Goal: Task Accomplishment & Management: Manage account settings

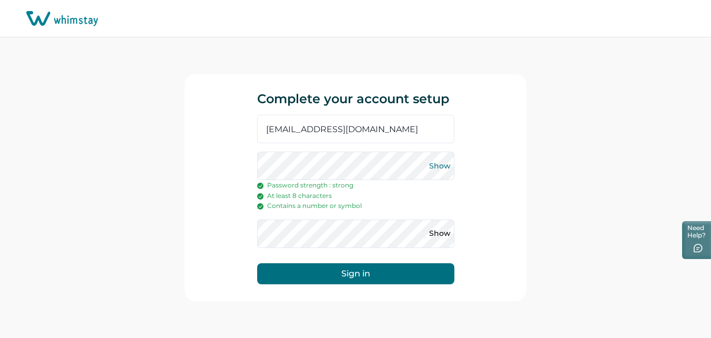
click at [436, 163] on button "Show" at bounding box center [440, 165] width 17 height 17
click at [434, 231] on button "Show" at bounding box center [440, 233] width 17 height 17
click at [403, 276] on button "Sign in" at bounding box center [355, 273] width 197 height 21
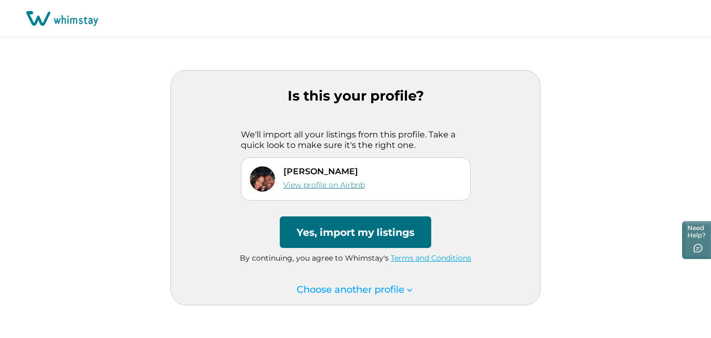
click at [333, 182] on link "View profile on Airbnb" at bounding box center [324, 184] width 82 height 9
click at [360, 233] on button "Yes, import my listings" at bounding box center [355, 232] width 151 height 32
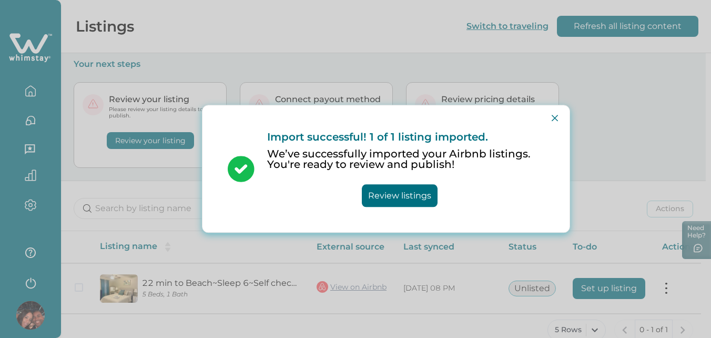
click at [403, 190] on button "Review listings" at bounding box center [400, 196] width 76 height 23
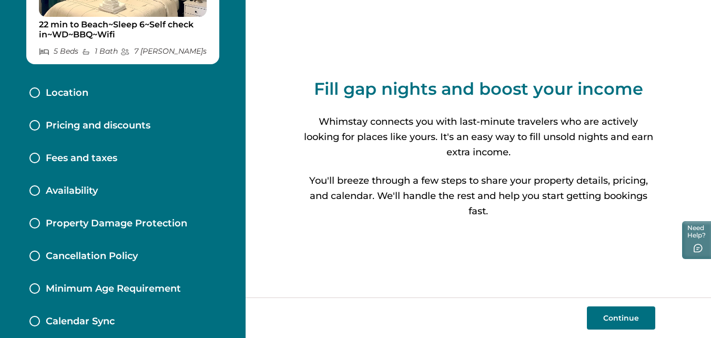
scroll to position [136, 0]
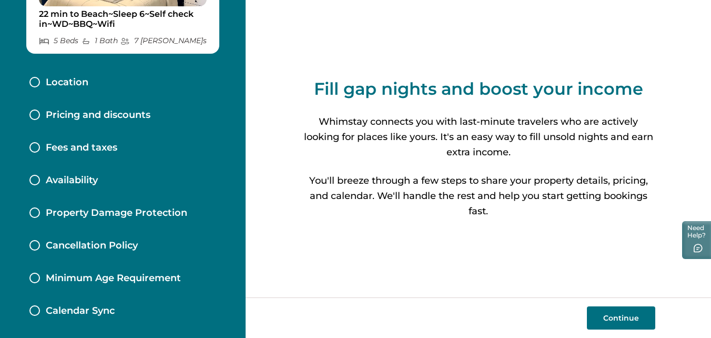
click at [604, 308] on button "Continue" at bounding box center [621, 317] width 68 height 23
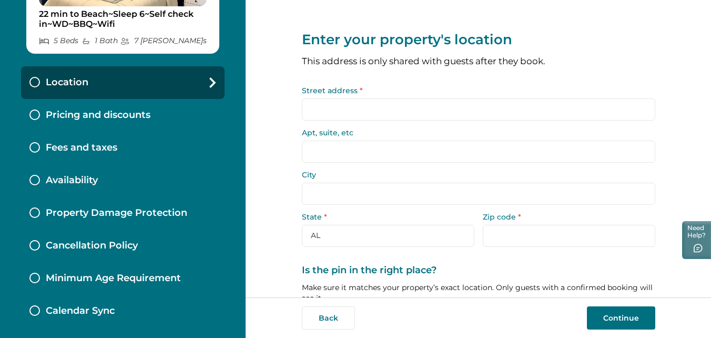
click at [410, 108] on input "Street address *" at bounding box center [478, 109] width 353 height 22
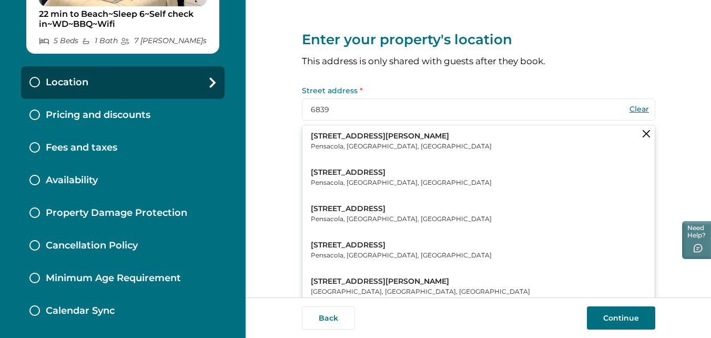
click at [388, 145] on button "6839 Tiki Lane Pensacola, FL, USA" at bounding box center [478, 141] width 352 height 32
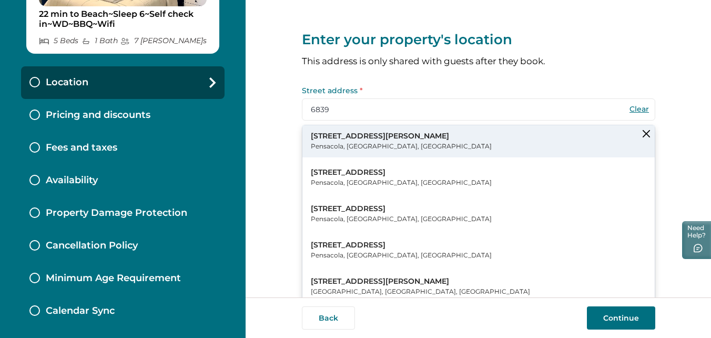
type input "6839 Tiki Ln"
type input "Pensacola"
select select "FL"
type input "32503"
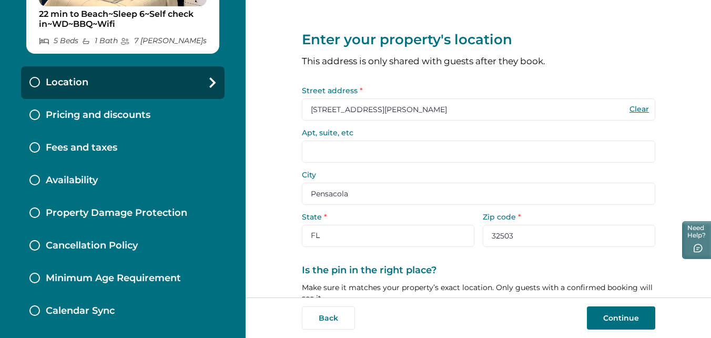
click at [388, 145] on input "Apt, suite, etc" at bounding box center [478, 151] width 353 height 22
type input "u"
type input "B"
type input "3"
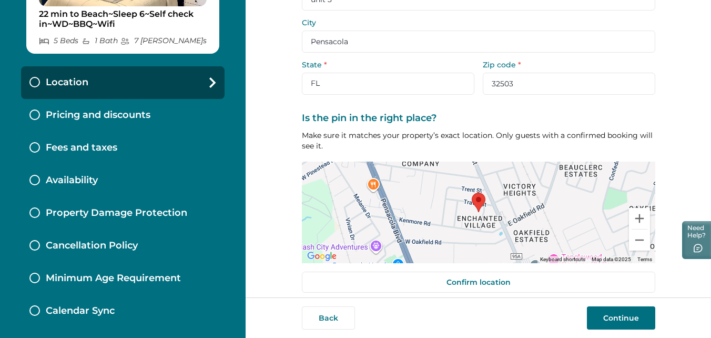
scroll to position [162, 0]
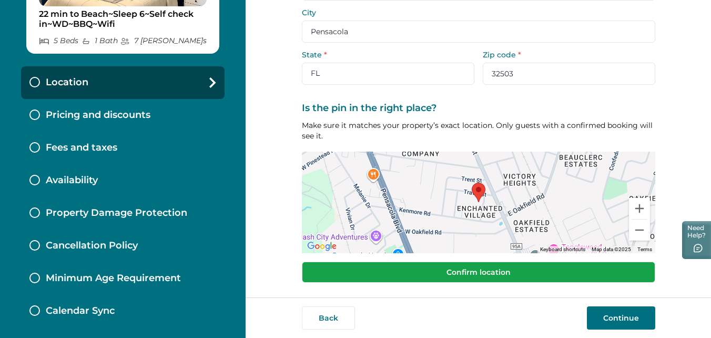
type input "unit 3"
click at [514, 275] on button "Confirm location" at bounding box center [478, 271] width 353 height 21
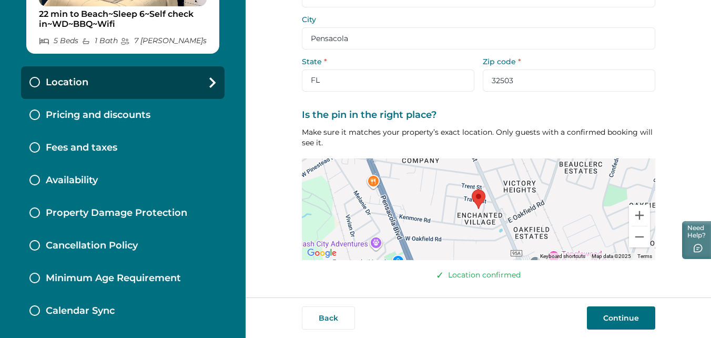
click at [612, 315] on button "Continue" at bounding box center [621, 317] width 68 height 23
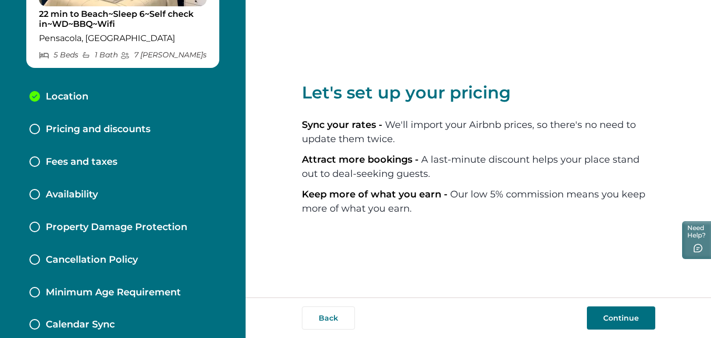
click at [612, 315] on button "Continue" at bounding box center [621, 317] width 68 height 23
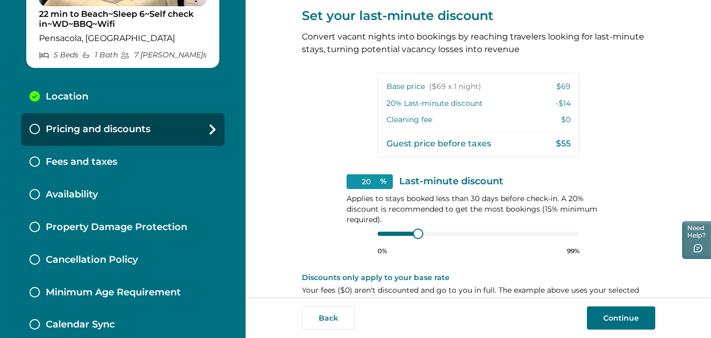
scroll to position [256, 0]
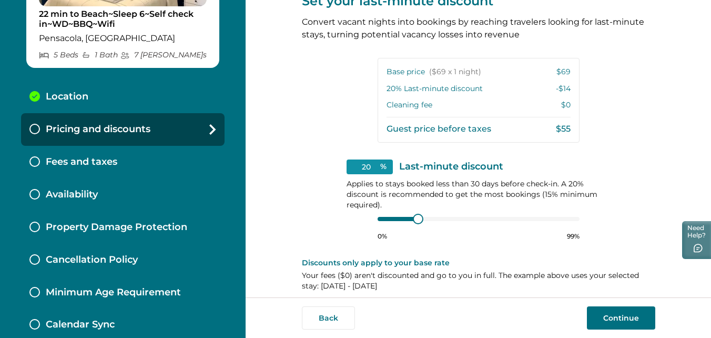
drag, startPoint x: 706, startPoint y: 189, endPoint x: 292, endPoint y: 118, distance: 419.9
click at [292, 118] on div "View your pricing We imported your pricing from Airbnb and picked the next avai…" at bounding box center [478, 148] width 465 height 297
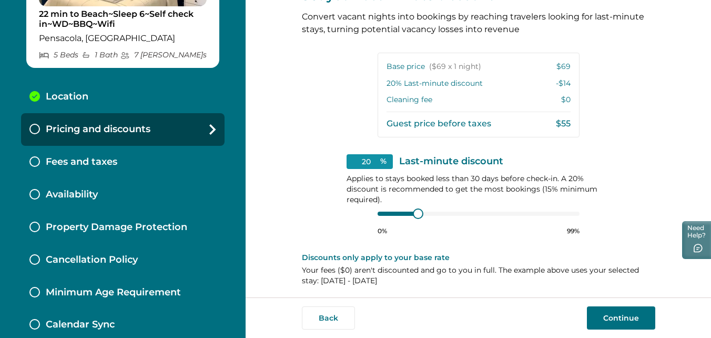
scroll to position [264, 0]
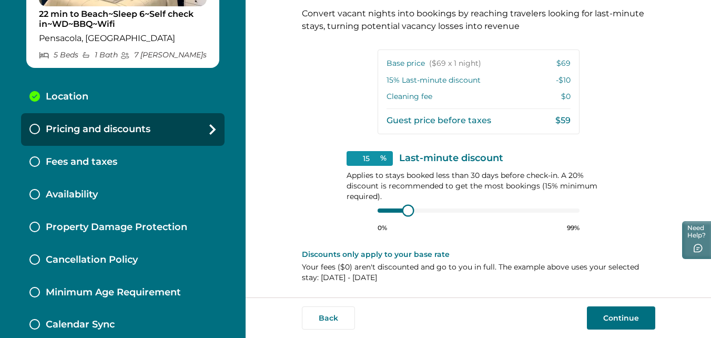
click at [361, 208] on div "15 % Last-minute discount Applies to stays booked less than 30 days before chec…" at bounding box center [479, 191] width 264 height 81
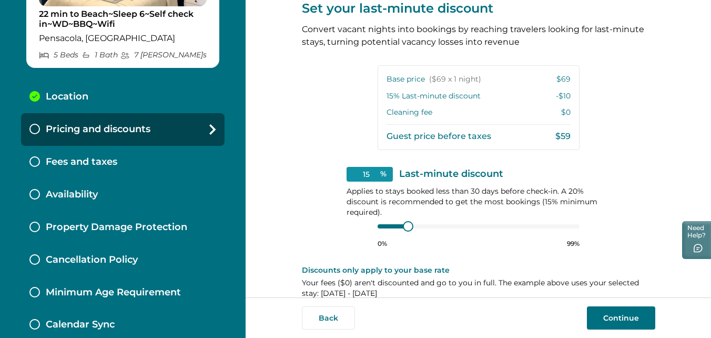
scroll to position [246, 0]
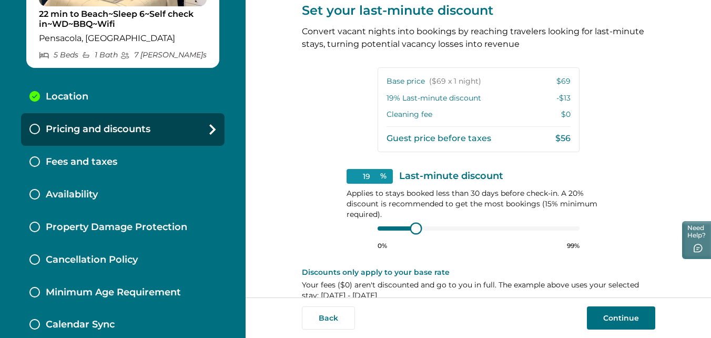
type input "20"
click at [416, 232] on div at bounding box center [479, 228] width 202 height 8
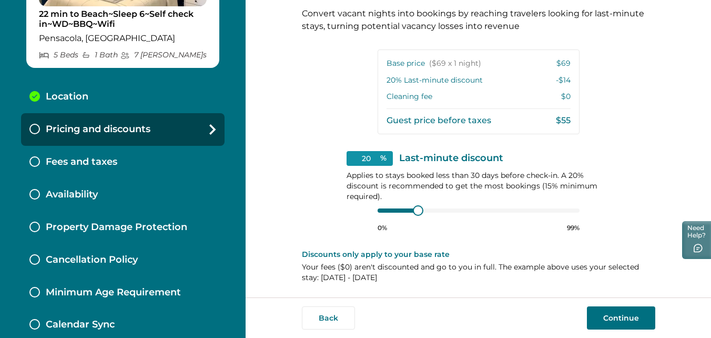
click at [635, 307] on button "Continue" at bounding box center [621, 317] width 68 height 23
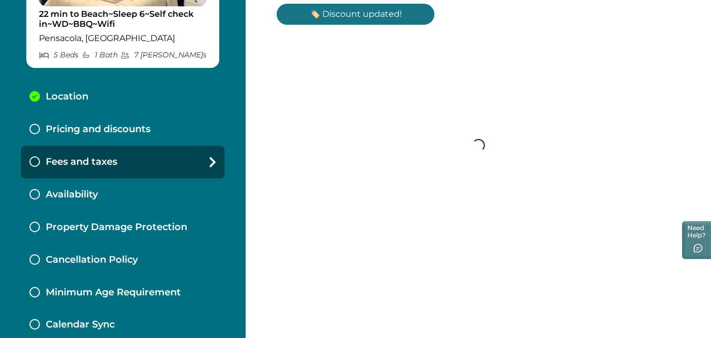
scroll to position [216, 0]
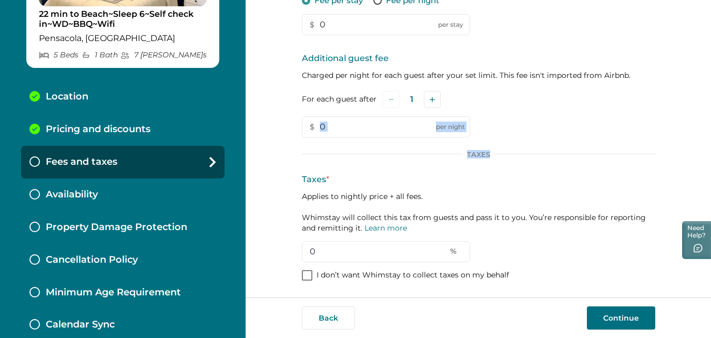
drag, startPoint x: 705, startPoint y: 140, endPoint x: 707, endPoint y: 133, distance: 8.2
click at [707, 133] on div "Set up your fees and taxes Cleaning fee (per stay) Imported from Airbnb Fee may…" at bounding box center [478, 148] width 465 height 297
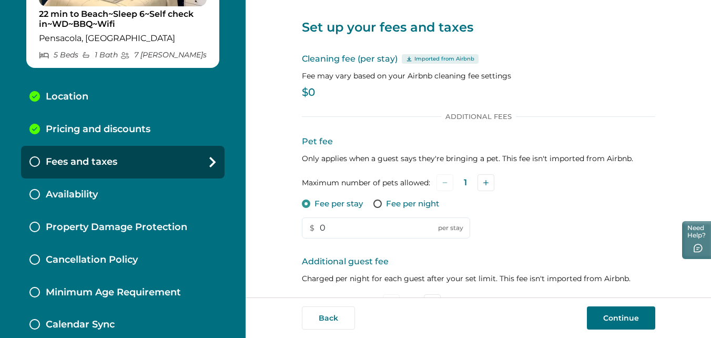
scroll to position [0, 0]
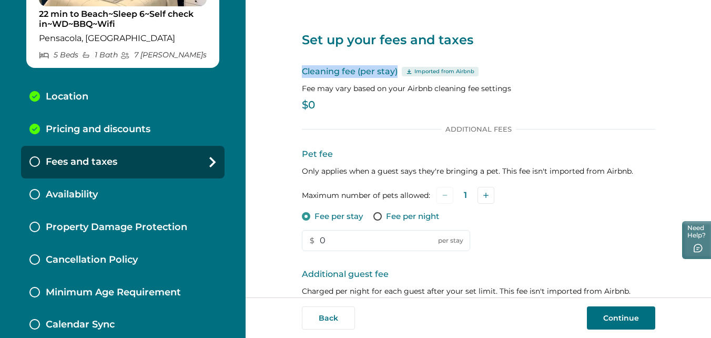
drag, startPoint x: 705, startPoint y: 13, endPoint x: 708, endPoint y: 58, distance: 45.9
click at [708, 58] on div "Set up your fees and taxes Cleaning fee (per stay) Imported from Airbnb Fee may…" at bounding box center [478, 148] width 465 height 297
click at [617, 75] on p "Cleaning fee (per stay) Imported from Airbnb" at bounding box center [478, 71] width 353 height 13
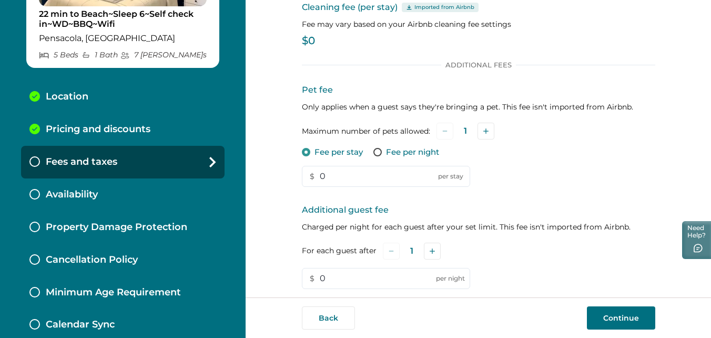
scroll to position [67, 0]
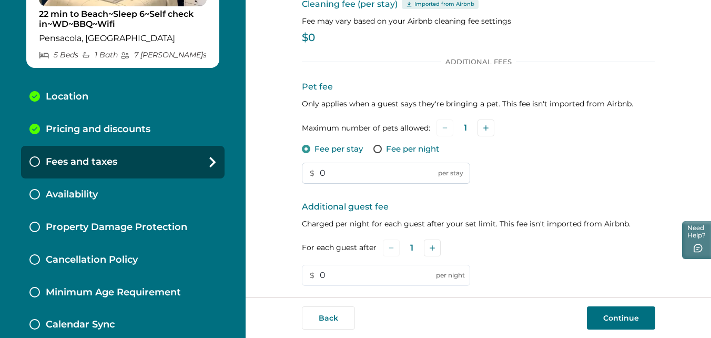
click at [363, 171] on input "0" at bounding box center [386, 172] width 168 height 21
type input "69"
click at [347, 268] on input "0" at bounding box center [386, 274] width 168 height 21
click at [430, 246] on icon "Add" at bounding box center [432, 247] width 5 height 5
click at [431, 246] on icon "Add" at bounding box center [433, 247] width 5 height 5
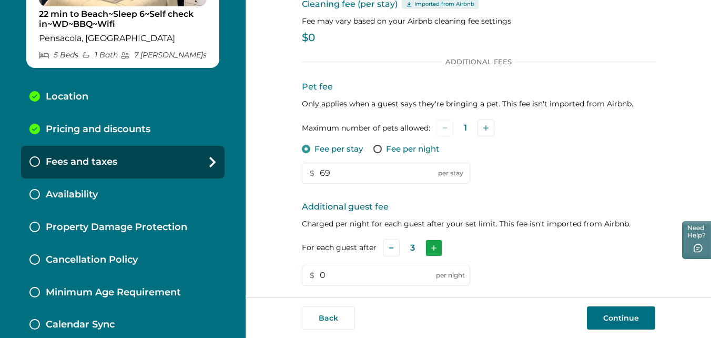
click at [431, 246] on icon "Add" at bounding box center [433, 247] width 5 height 5
click at [432, 246] on icon "Add" at bounding box center [434, 247] width 5 height 5
click at [431, 246] on icon "Add" at bounding box center [433, 247] width 5 height 5
click at [432, 246] on icon "Add" at bounding box center [434, 247] width 5 height 5
click at [389, 247] on icon "Subtract" at bounding box center [391, 247] width 5 height 5
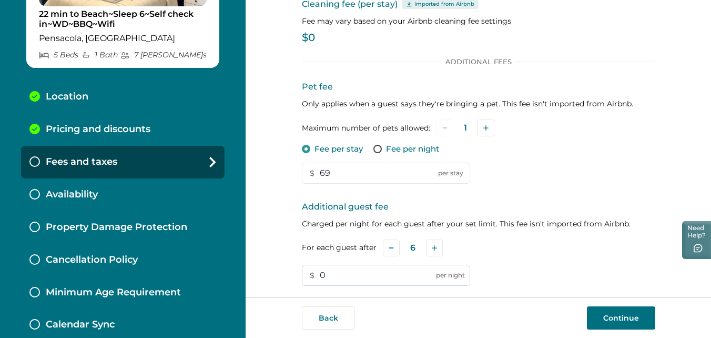
click at [362, 273] on input "0" at bounding box center [386, 274] width 168 height 21
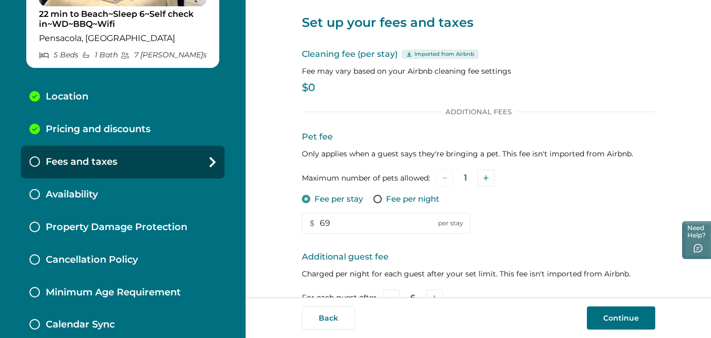
scroll to position [16, 0]
type input "85"
click at [307, 84] on p "$0" at bounding box center [478, 89] width 353 height 11
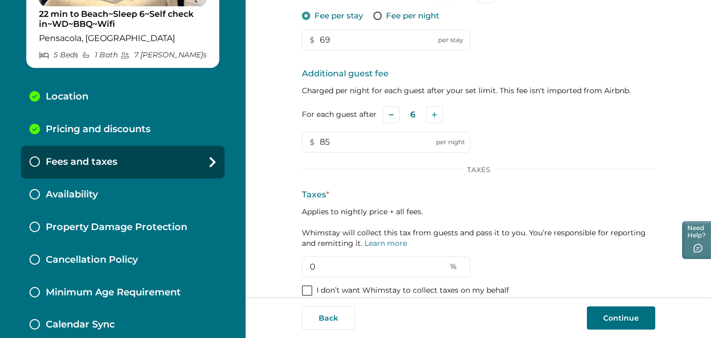
scroll to position [216, 0]
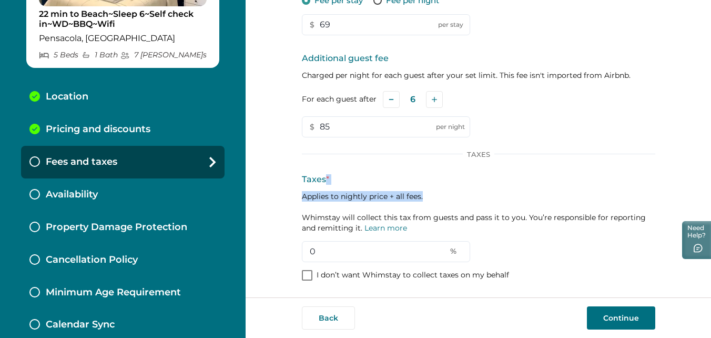
drag, startPoint x: 705, startPoint y: 187, endPoint x: 706, endPoint y: 181, distance: 5.9
click at [706, 181] on div "Set up your fees and taxes Cleaning fee (per stay) Imported from Airbnb Fee may…" at bounding box center [478, 148] width 465 height 297
drag, startPoint x: 706, startPoint y: 181, endPoint x: 679, endPoint y: 208, distance: 38.7
click at [679, 208] on div "Set up your fees and taxes Cleaning fee (per stay) Imported from Airbnb Fee may…" at bounding box center [478, 148] width 465 height 297
click at [388, 227] on link "Learn more" at bounding box center [385, 227] width 43 height 9
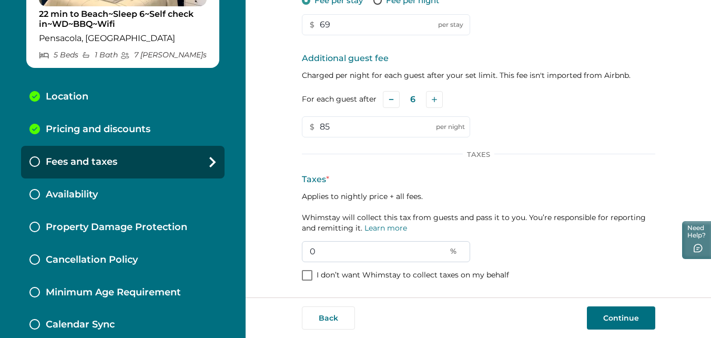
click at [403, 249] on input "0" at bounding box center [386, 251] width 168 height 21
type input "5"
click at [609, 319] on button "Continue" at bounding box center [621, 317] width 68 height 23
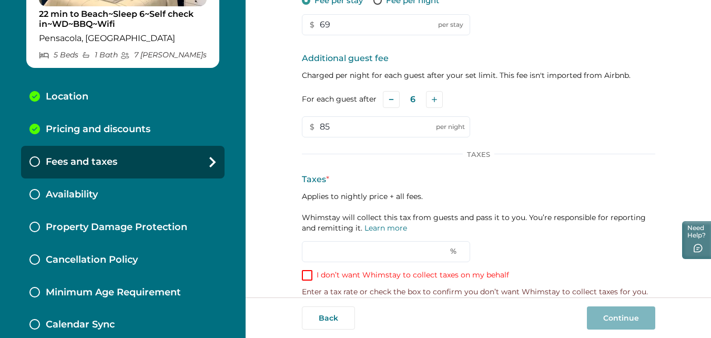
scroll to position [230, 0]
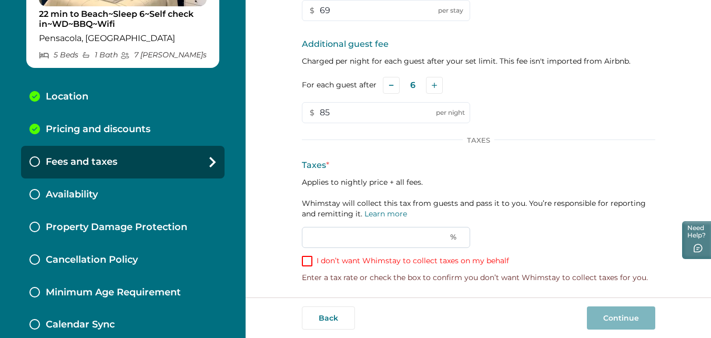
click at [351, 241] on input "text" at bounding box center [386, 237] width 168 height 21
type input "6"
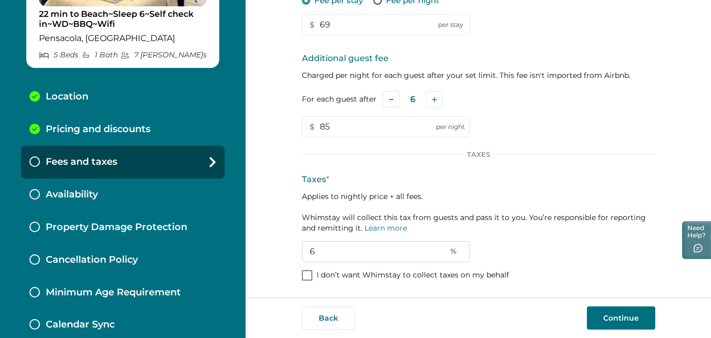
scroll to position [216, 0]
type input "5"
click at [371, 227] on link "Learn more" at bounding box center [385, 227] width 43 height 9
click at [323, 250] on input "5" at bounding box center [386, 251] width 168 height 21
type input "6"
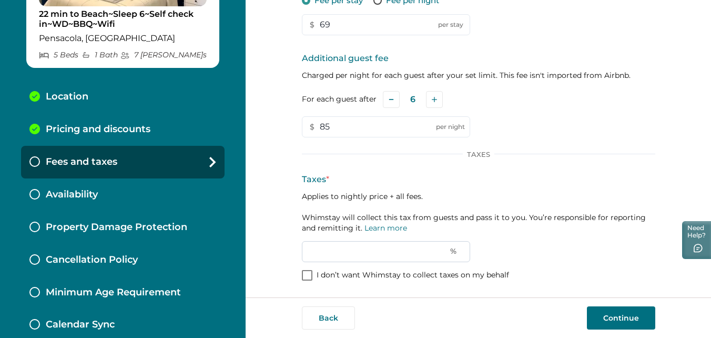
type input "5"
drag, startPoint x: 704, startPoint y: 160, endPoint x: 712, endPoint y: 211, distance: 52.3
click at [710, 211] on html "Skip to Content 22 min to Beach~Sleep 6~Self check in~WD~BBQ~Wifi Pensacola, FL…" at bounding box center [355, 169] width 711 height 338
click at [592, 216] on p "Applies to nightly price + all fees. Whimstay will collect this tax from guests…" at bounding box center [478, 212] width 353 height 42
click at [600, 318] on button "Continue" at bounding box center [621, 317] width 68 height 23
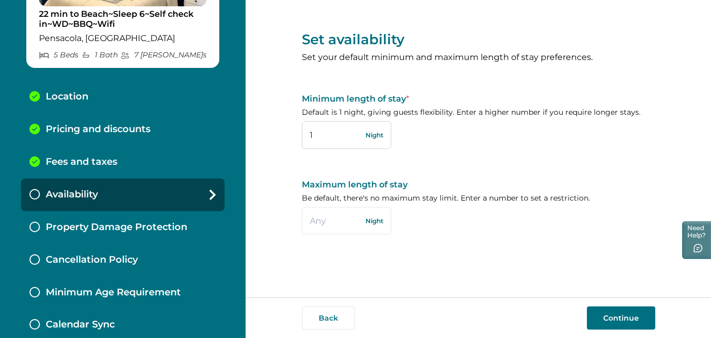
click at [338, 138] on input "1" at bounding box center [346, 134] width 89 height 27
type input "2"
click at [321, 224] on input "text" at bounding box center [346, 220] width 89 height 27
click at [322, 218] on input "112" at bounding box center [346, 220] width 89 height 27
click at [329, 219] on input "112" at bounding box center [346, 220] width 89 height 27
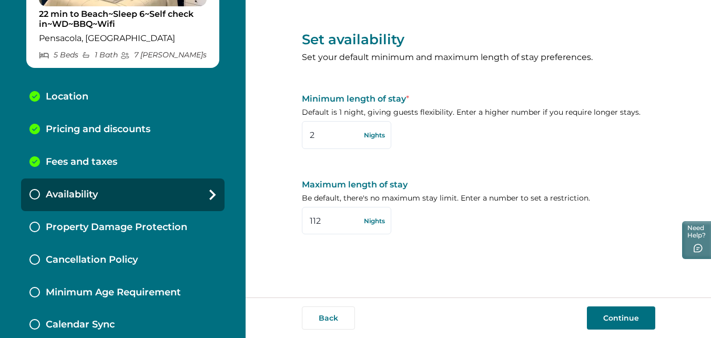
type input "112"
click at [618, 314] on button "Continue" at bounding box center [621, 317] width 68 height 23
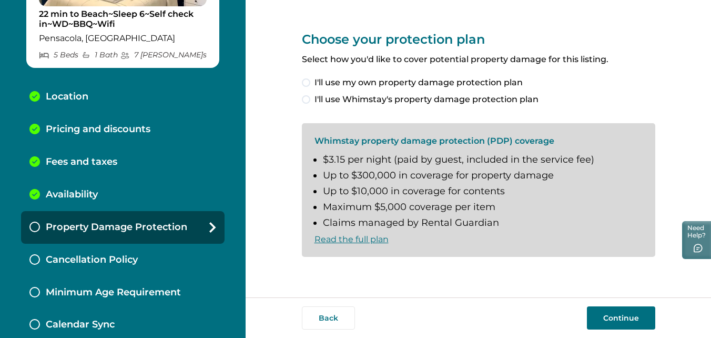
click at [307, 100] on span at bounding box center [306, 99] width 8 height 8
click at [416, 162] on li "$3.15 per night (paid by guest, included in the service fee)" at bounding box center [483, 160] width 320 height 12
click at [308, 273] on span at bounding box center [306, 274] width 8 height 8
click at [607, 319] on button "Continue" at bounding box center [621, 317] width 68 height 23
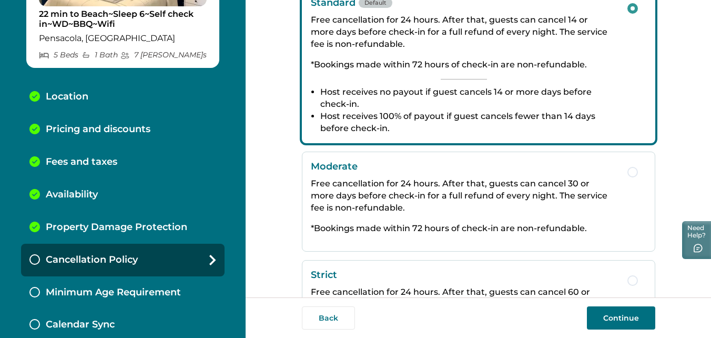
scroll to position [221, 0]
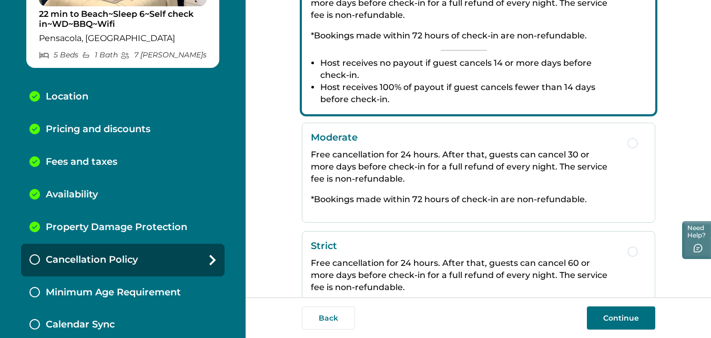
drag, startPoint x: 701, startPoint y: 240, endPoint x: 712, endPoint y: 196, distance: 45.5
click at [710, 196] on html "Skip to Content 22 min to Beach~Sleep 6~Self check in~WD~BBQ~Wifi Pensacola, FL…" at bounding box center [355, 169] width 711 height 338
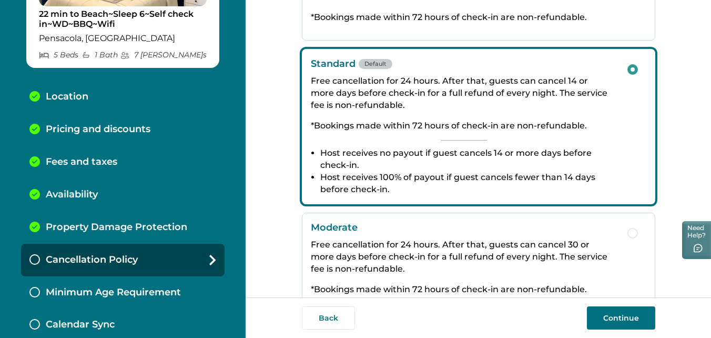
scroll to position [224, 0]
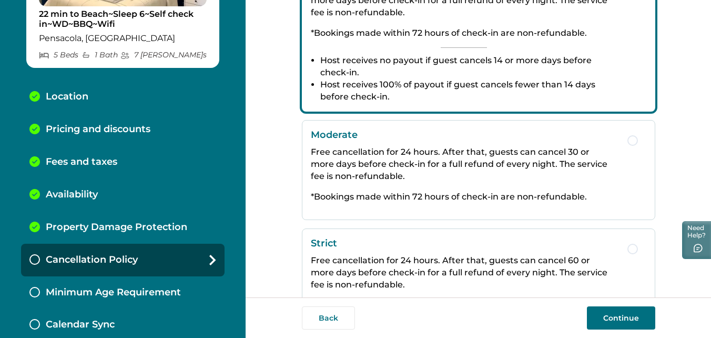
click at [615, 314] on button "Continue" at bounding box center [621, 317] width 68 height 23
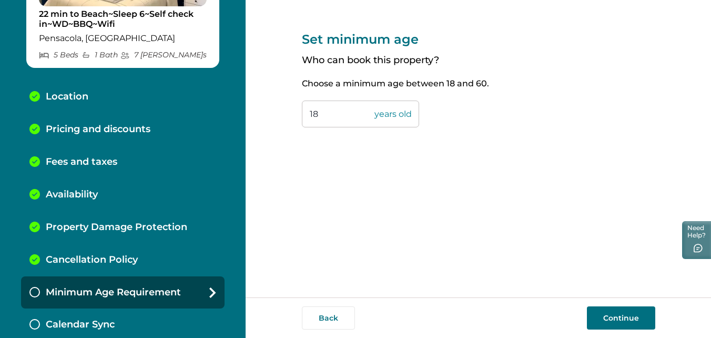
click at [361, 121] on input "18" at bounding box center [360, 113] width 117 height 27
type input "1"
type input "20"
click at [621, 315] on button "Continue" at bounding box center [621, 317] width 68 height 23
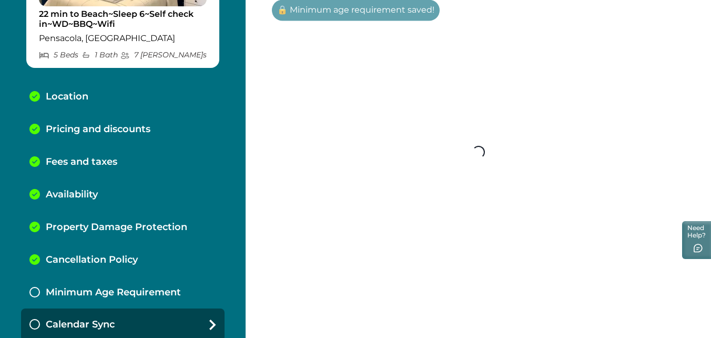
scroll to position [139, 0]
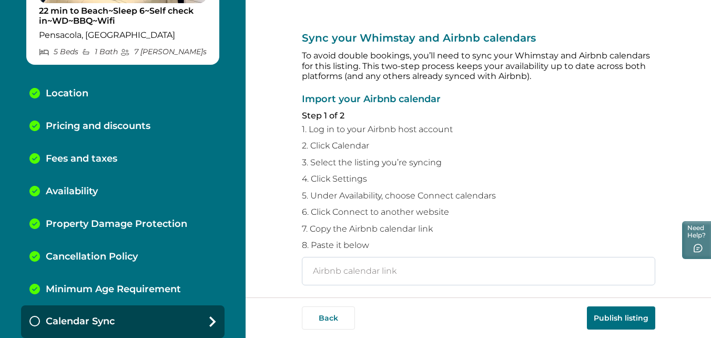
click at [374, 269] on input "text" at bounding box center [478, 271] width 353 height 28
paste input "https://www.airbnb.co.in/calendar/ical/1468459474705297131.ics?s=c4f4ca1c5b1b5c…"
type input "https://www.airbnb.co.in/calendar/ical/1468459474705297131.ics?s=c4f4ca1c5b1b5c…"
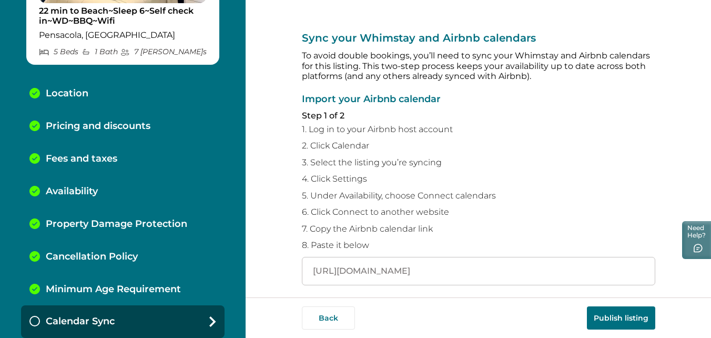
click at [609, 323] on button "Publish listing" at bounding box center [621, 317] width 68 height 23
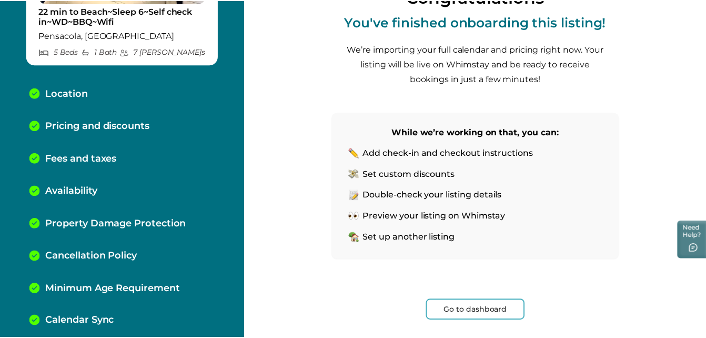
scroll to position [150, 0]
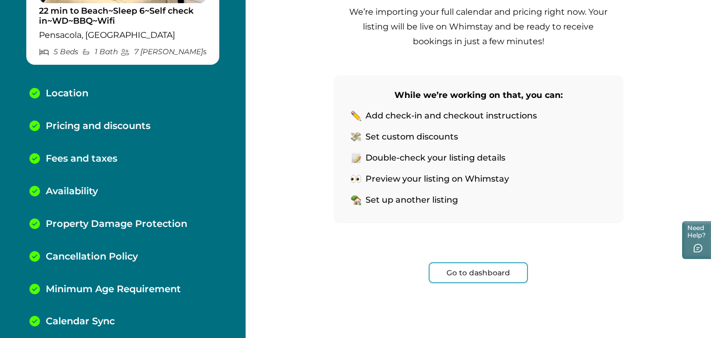
click at [479, 272] on button "Go to dashboard" at bounding box center [478, 272] width 99 height 21
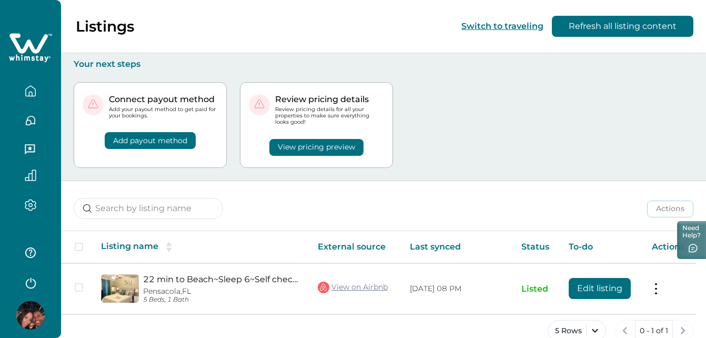
scroll to position [20, 0]
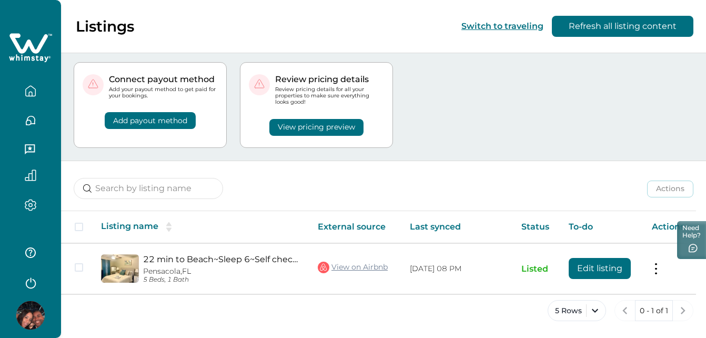
click at [172, 113] on button "Add payout method" at bounding box center [150, 120] width 91 height 17
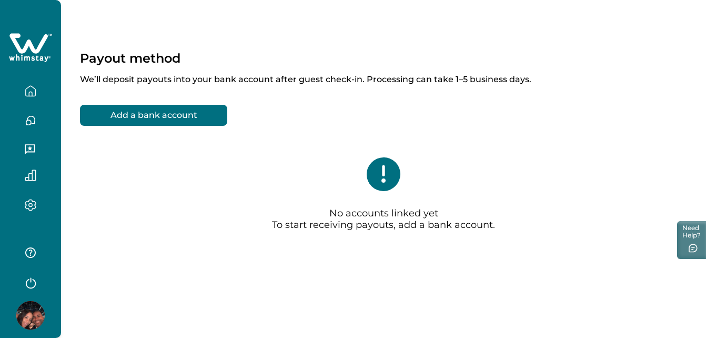
click at [198, 112] on button "Add a bank account" at bounding box center [153, 115] width 147 height 21
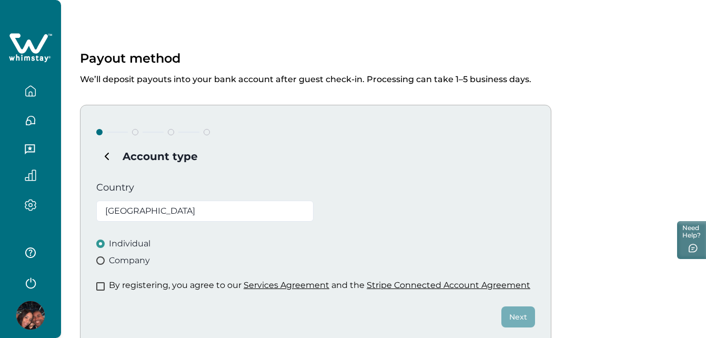
drag, startPoint x: 90, startPoint y: 292, endPoint x: 96, endPoint y: 290, distance: 5.9
click at [96, 290] on div "Account type Country United States Individual Company By registering, you agree…" at bounding box center [315, 224] width 471 height 239
click at [99, 287] on span at bounding box center [100, 286] width 8 height 8
click at [520, 306] on button "Next" at bounding box center [518, 316] width 34 height 21
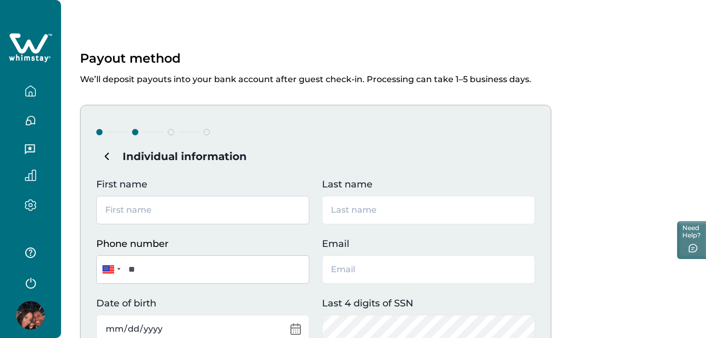
click at [227, 215] on input "First name" at bounding box center [202, 210] width 213 height 28
type input "Nikki"
type input "Rhoden"
type input "[EMAIL_ADDRESS][DOMAIN_NAME]"
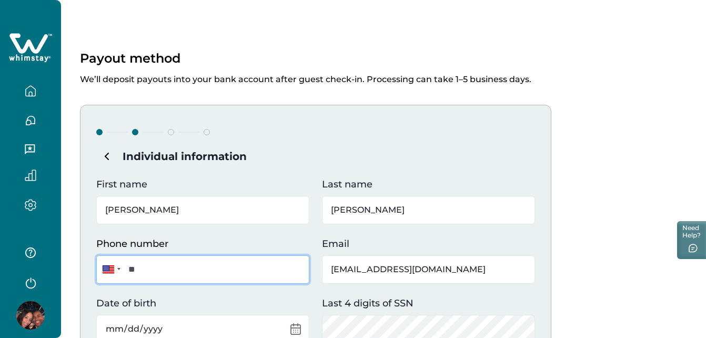
click at [215, 266] on input "**" at bounding box center [202, 269] width 213 height 28
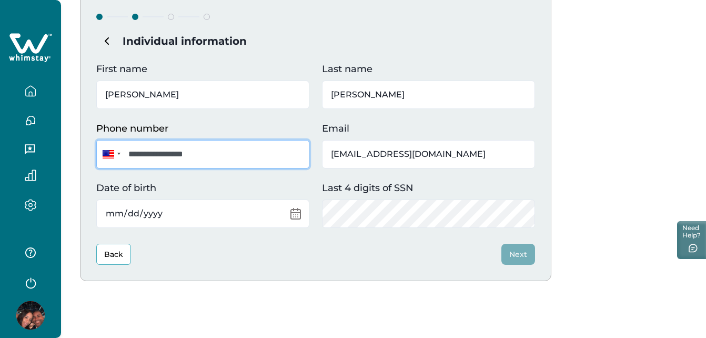
scroll to position [132, 0]
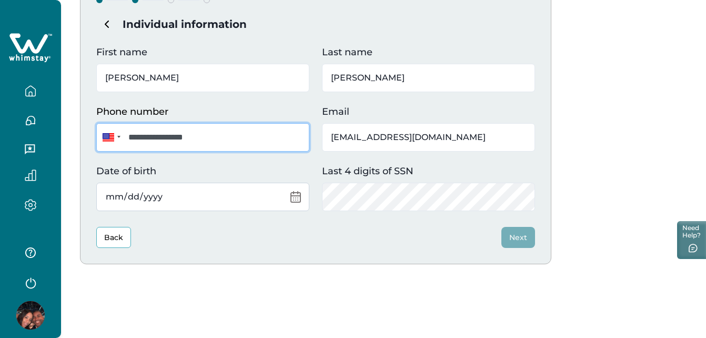
type input "**********"
click at [169, 198] on input "Date of birth" at bounding box center [202, 196] width 213 height 28
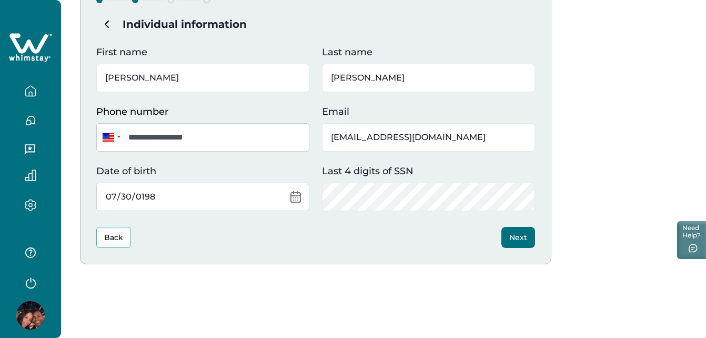
type input "1985-07-30"
click at [527, 236] on button "Next" at bounding box center [518, 237] width 34 height 21
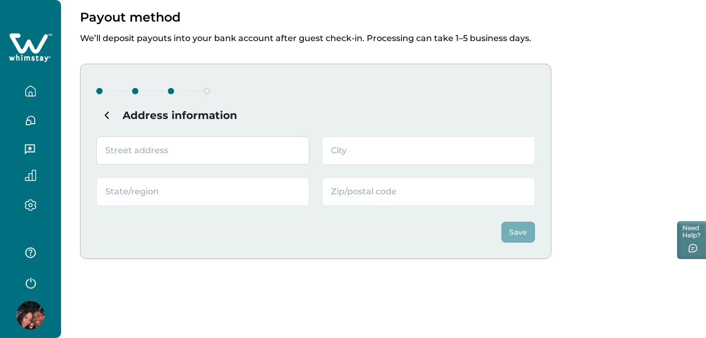
click at [195, 140] on input "text" at bounding box center [202, 150] width 213 height 28
type input "8056 Graves Road Unit B"
type input "Pensacola"
click at [363, 192] on input "32507" at bounding box center [428, 191] width 213 height 28
type input "32514"
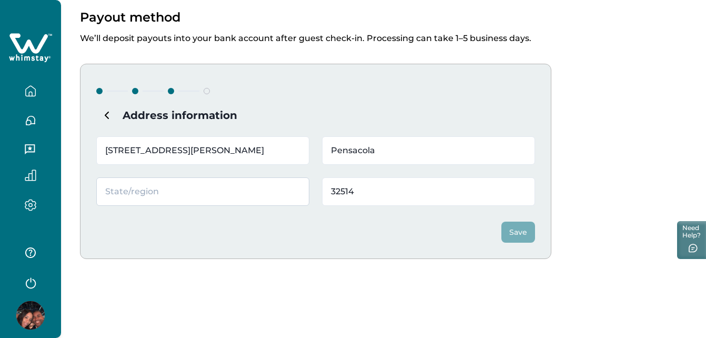
click at [160, 203] on input "text" at bounding box center [202, 191] width 213 height 28
type input "FL"
click at [524, 233] on button "Save" at bounding box center [518, 231] width 34 height 21
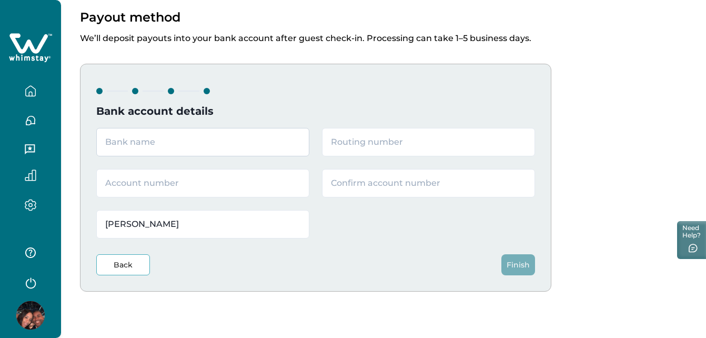
click at [240, 155] on input "text" at bounding box center [202, 142] width 213 height 28
type input "Regions"
click at [357, 141] on input "text" at bounding box center [428, 142] width 213 height 28
type input "063104668"
click at [229, 180] on input "text" at bounding box center [202, 183] width 213 height 28
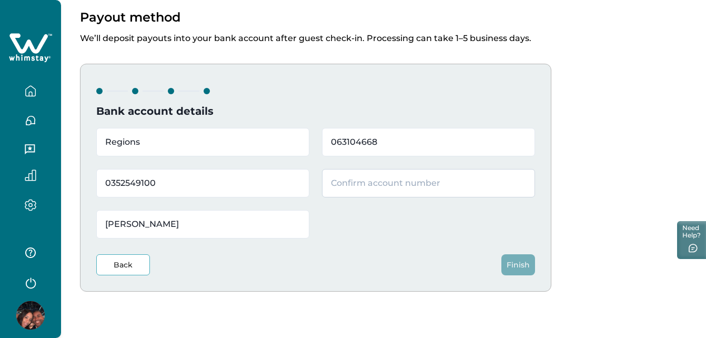
type input "0352549100"
click at [354, 182] on input "text" at bounding box center [428, 183] width 213 height 28
type input "0352549100"
click at [519, 270] on button "Finish" at bounding box center [518, 264] width 34 height 21
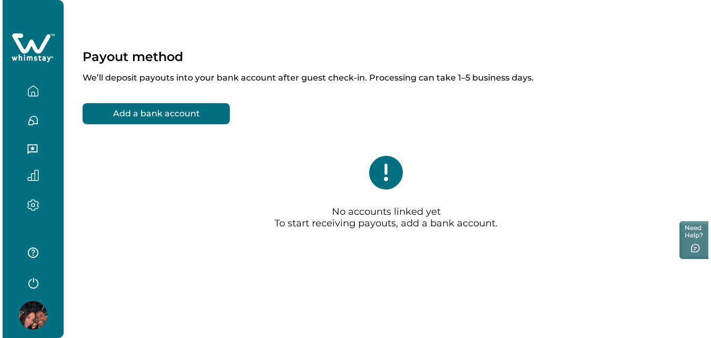
scroll to position [0, 0]
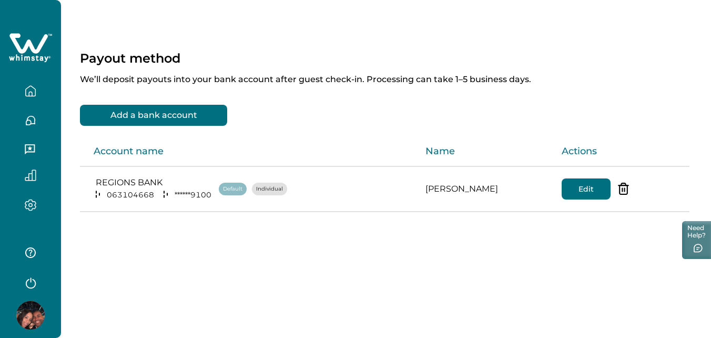
click at [27, 89] on icon "button" at bounding box center [31, 91] width 12 height 12
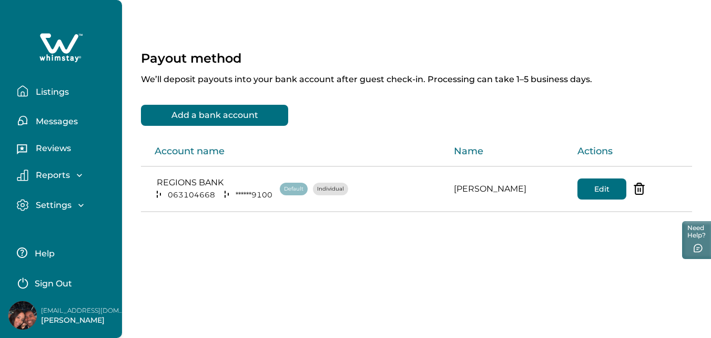
click at [58, 88] on p "Listings" at bounding box center [51, 92] width 36 height 11
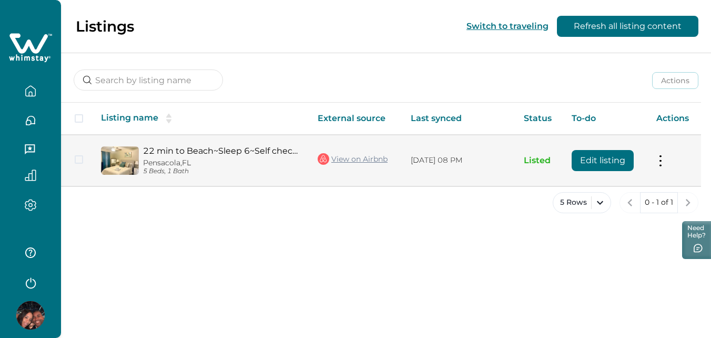
drag, startPoint x: 379, startPoint y: 186, endPoint x: 453, endPoint y: 178, distance: 74.6
click at [453, 178] on div "Listing name External source Last synced Status To-do Actions 22 min to Beach~S…" at bounding box center [381, 144] width 640 height 85
